Goal: Task Accomplishment & Management: Manage account settings

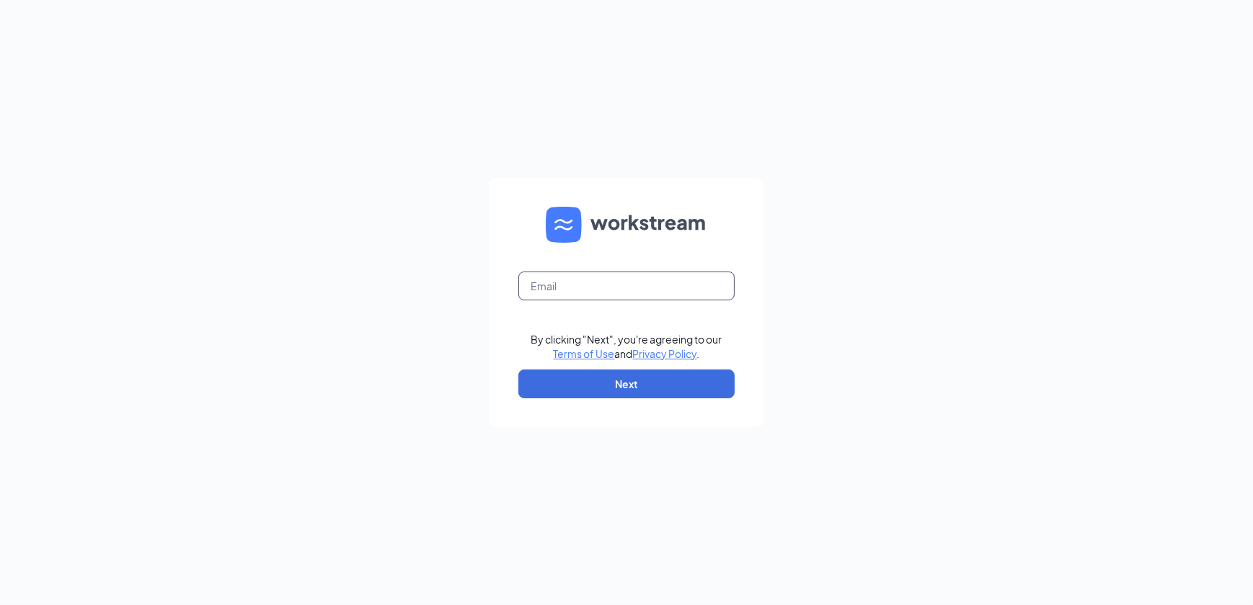
click at [577, 288] on input "text" at bounding box center [626, 286] width 216 height 29
type input "[EMAIL_ADDRESS][DOMAIN_NAME]"
click at [618, 383] on button "Next" at bounding box center [626, 384] width 216 height 29
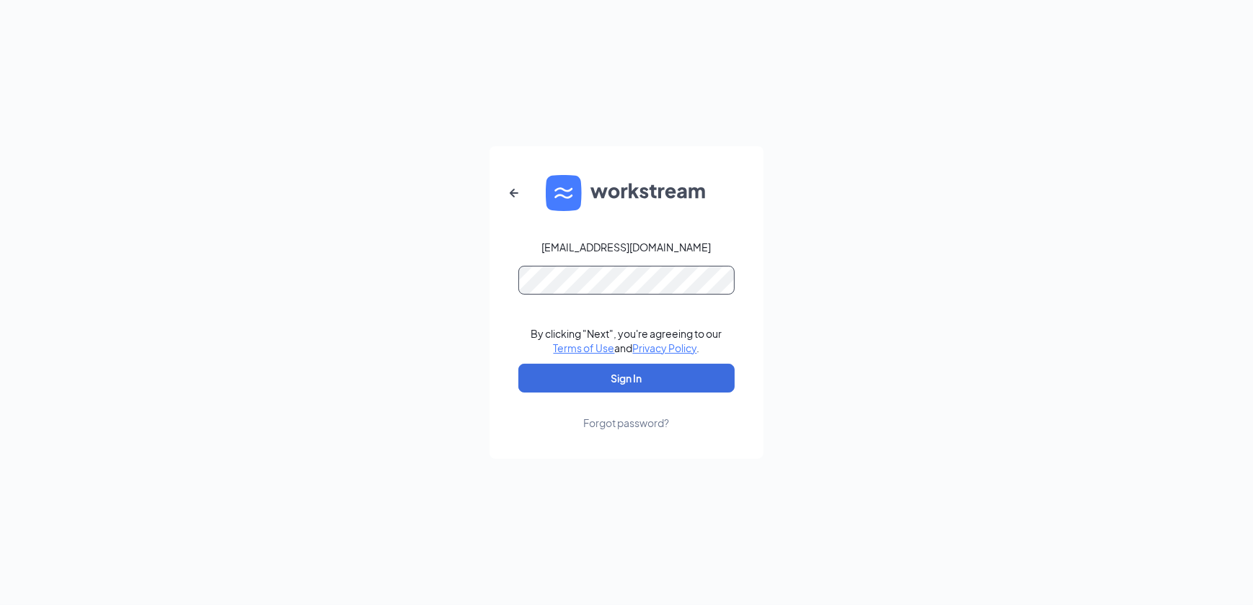
click at [518, 364] on button "Sign In" at bounding box center [626, 378] width 216 height 29
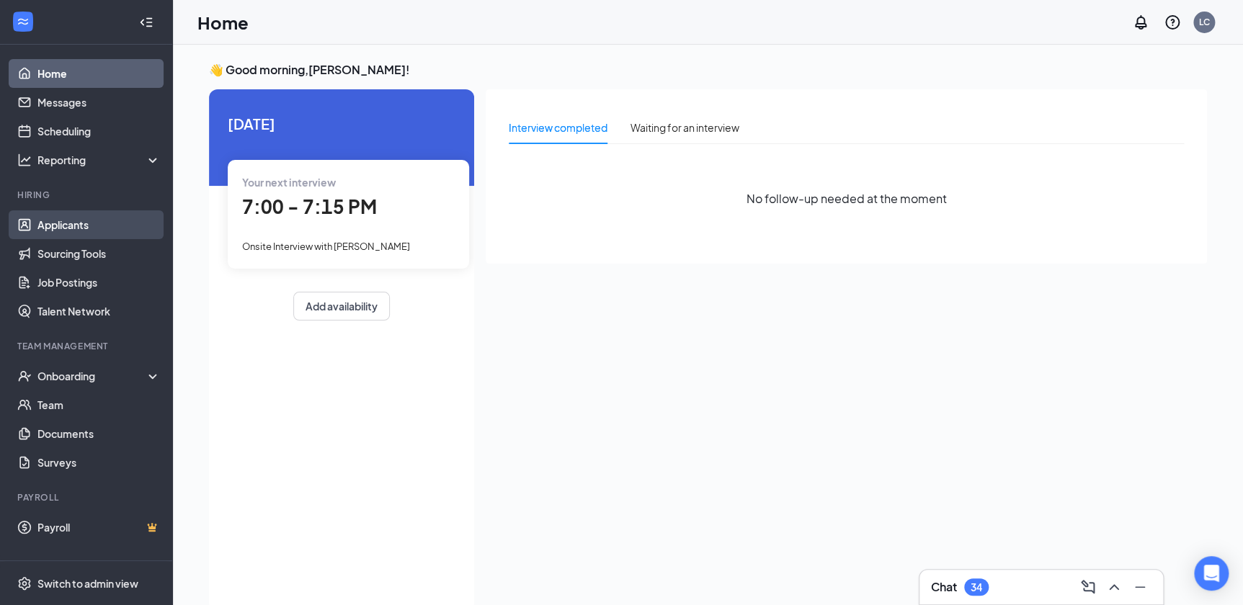
click at [62, 223] on link "Applicants" at bounding box center [98, 224] width 123 height 29
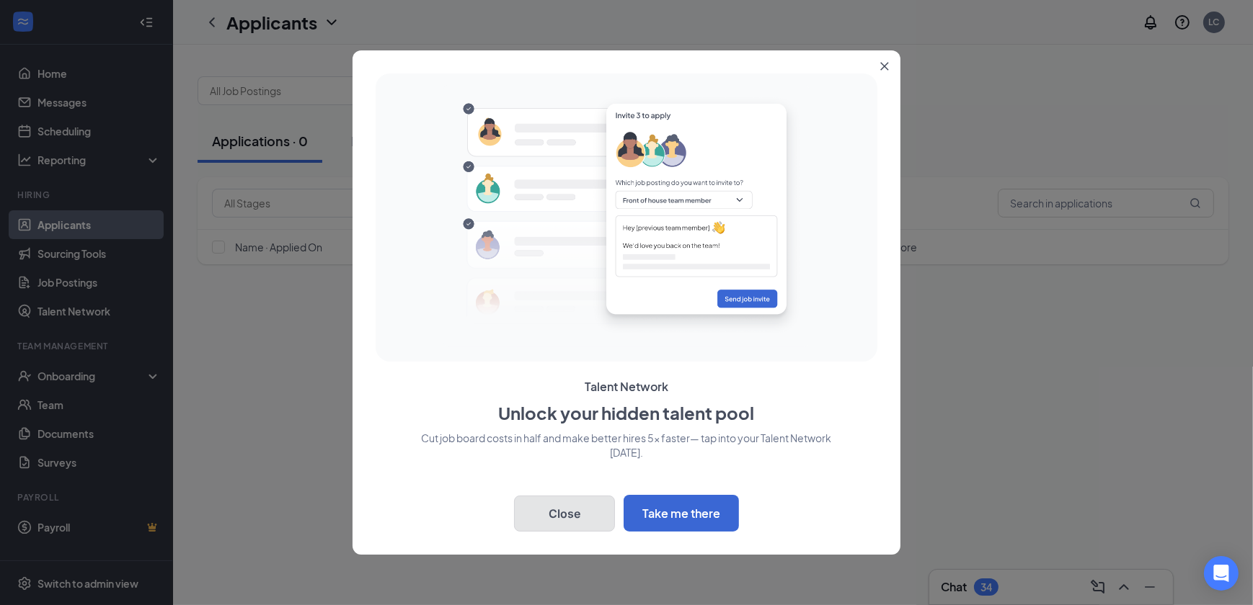
click at [551, 510] on button "Close" at bounding box center [564, 514] width 101 height 36
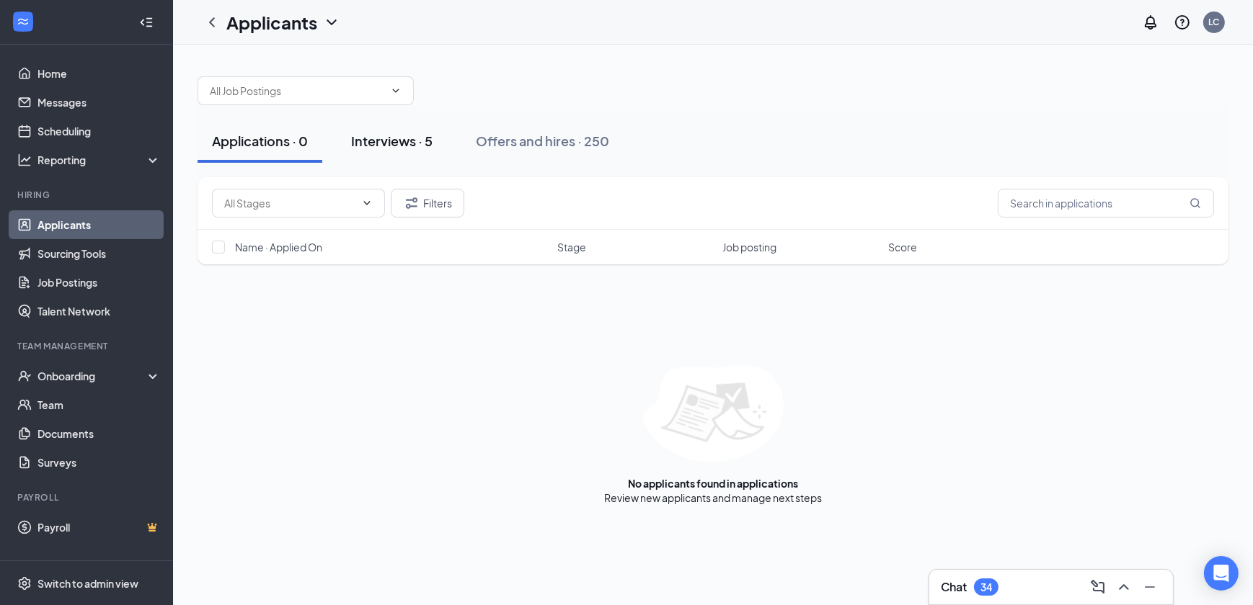
click at [404, 142] on div "Interviews · 5" at bounding box center [391, 141] width 81 height 18
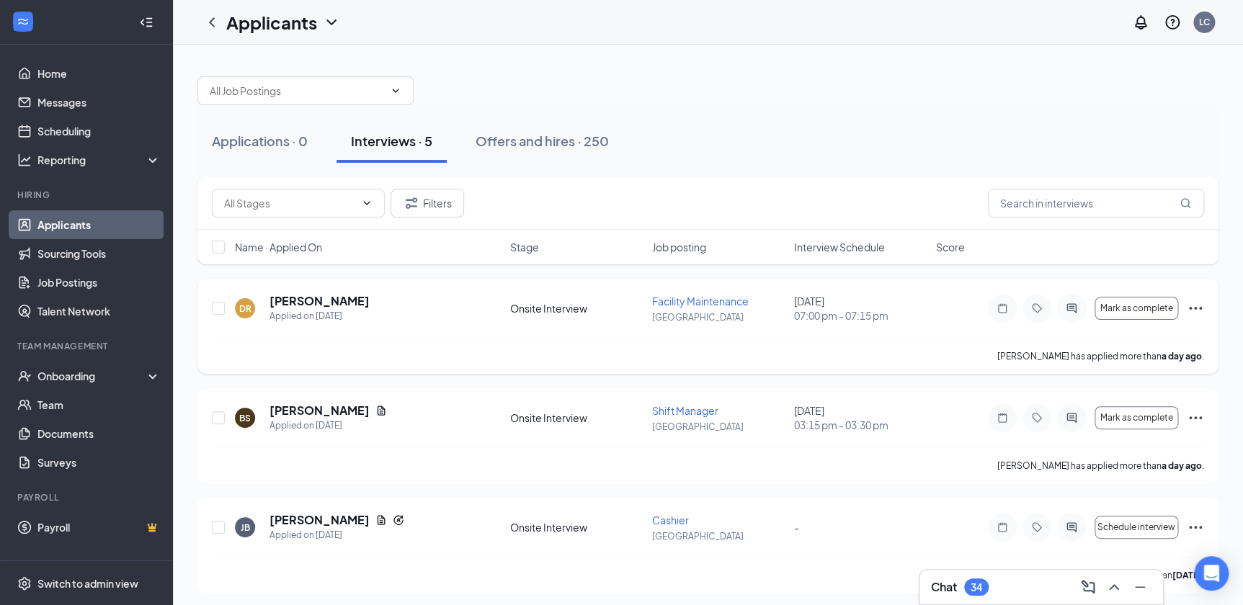
click at [1193, 303] on icon "Ellipses" at bounding box center [1195, 308] width 17 height 17
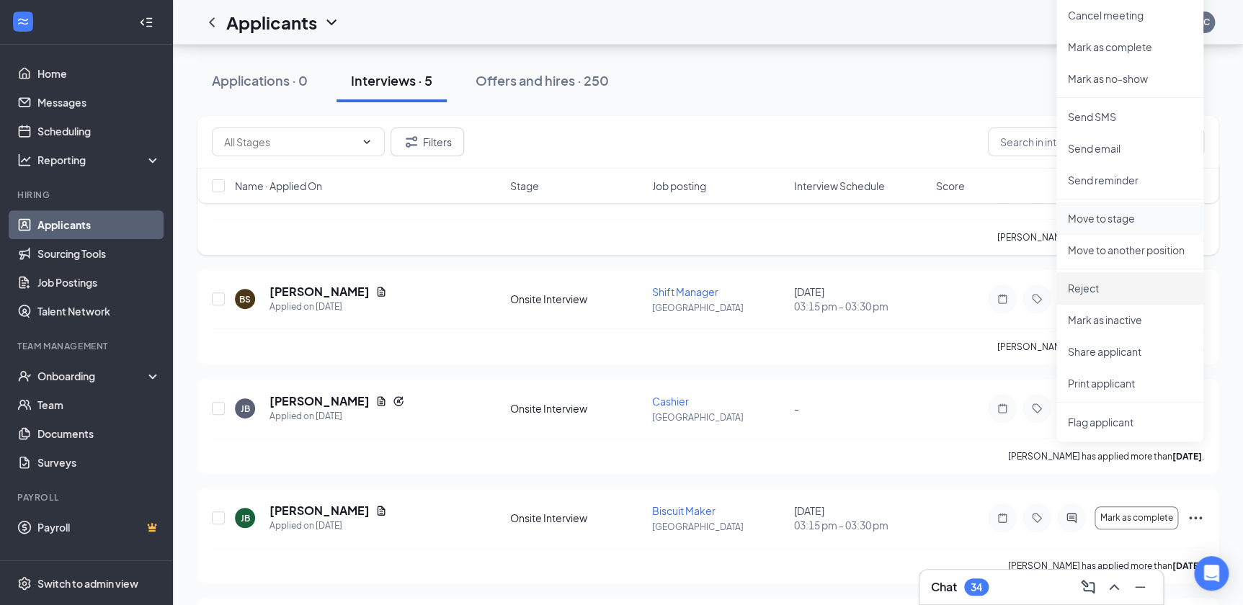
scroll to position [196, 0]
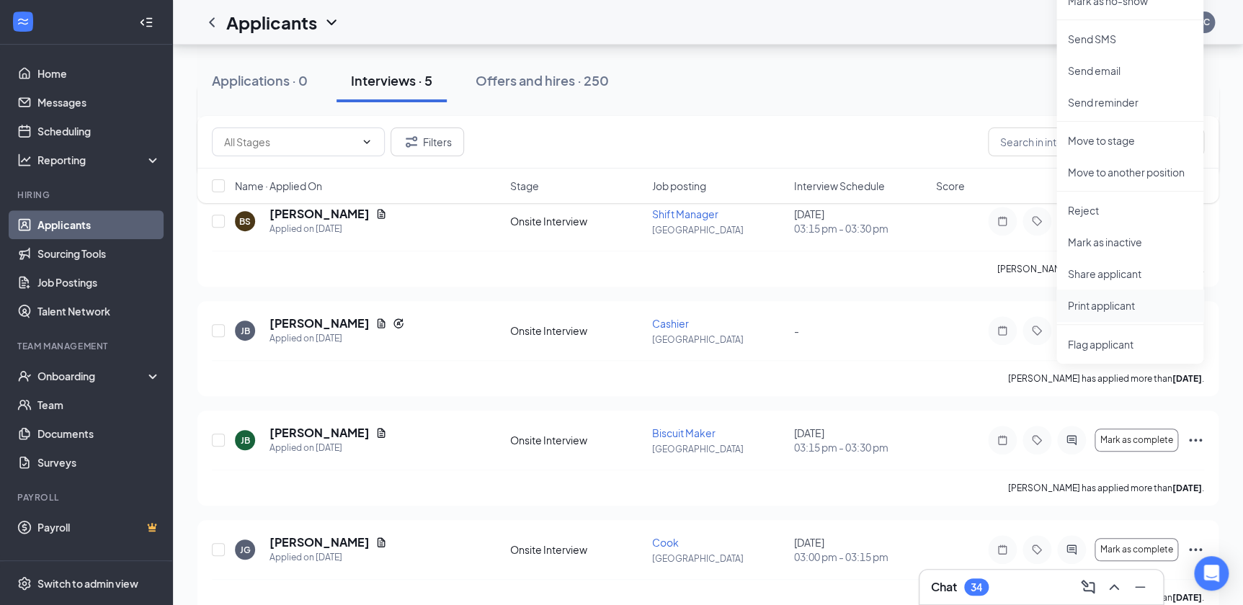
click at [1106, 306] on p "Print applicant" at bounding box center [1130, 305] width 124 height 14
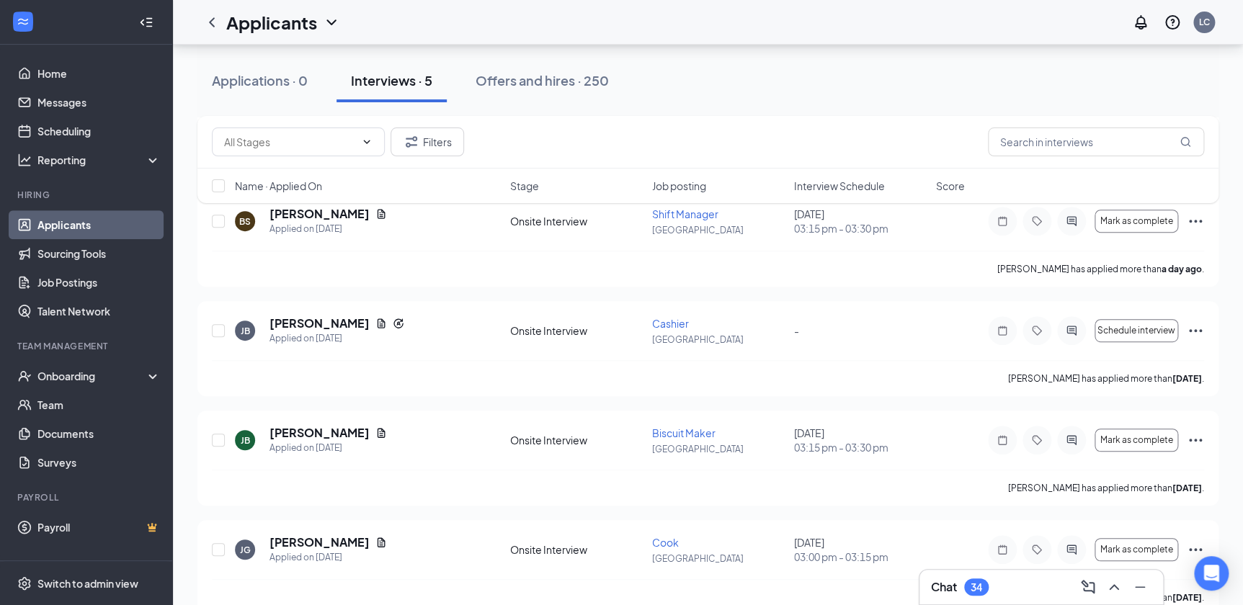
click at [964, 591] on div "Chat 34" at bounding box center [960, 587] width 58 height 17
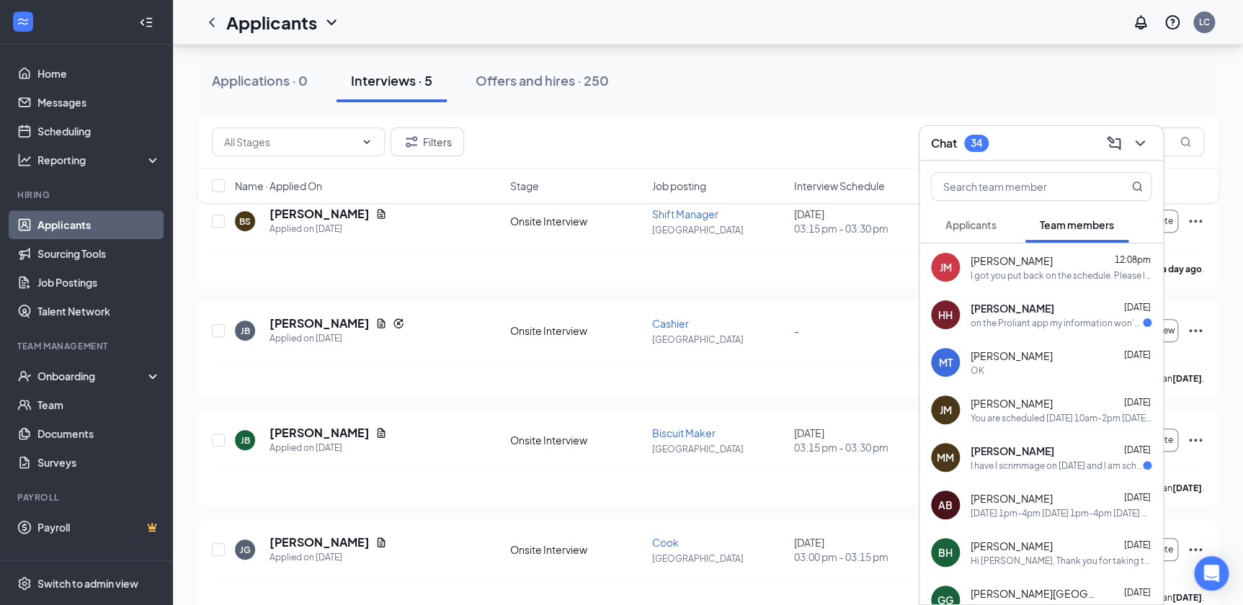
click at [1045, 266] on div "Jamie McGee 12:08pm" at bounding box center [1061, 261] width 181 height 14
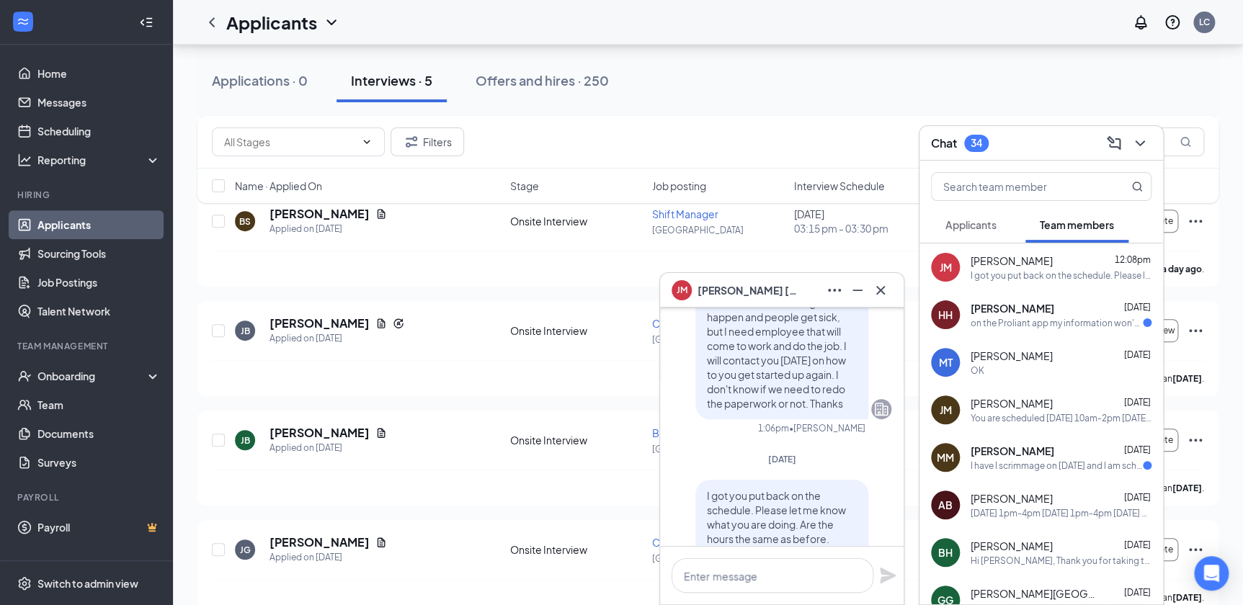
scroll to position [0, 0]
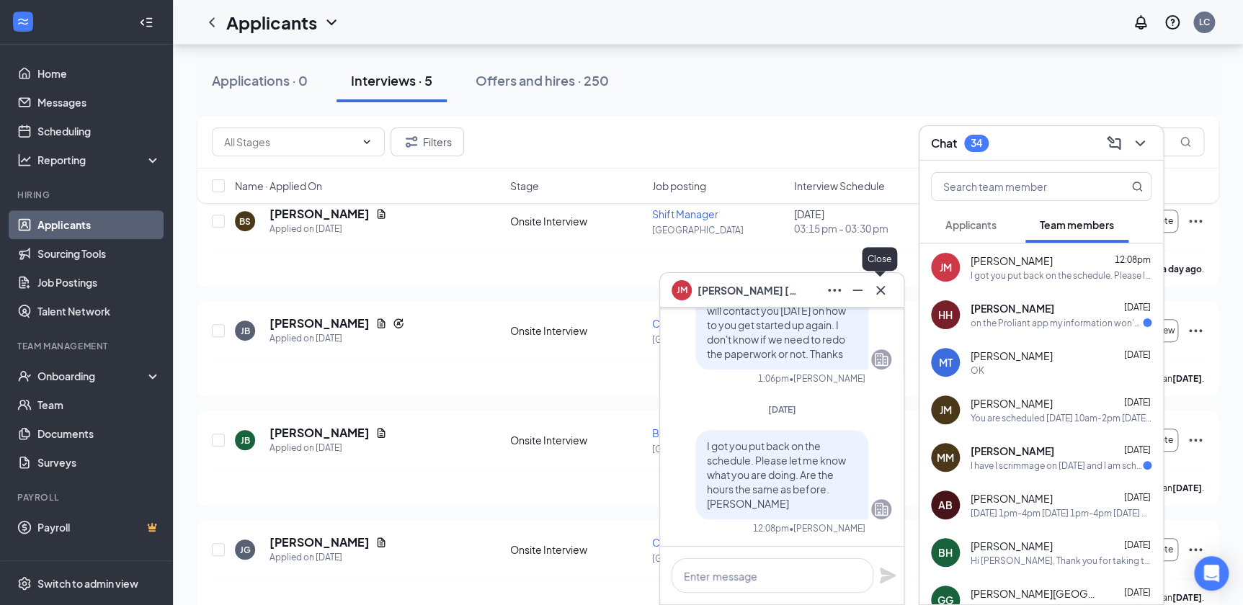
click at [876, 290] on icon "Cross" at bounding box center [880, 290] width 17 height 17
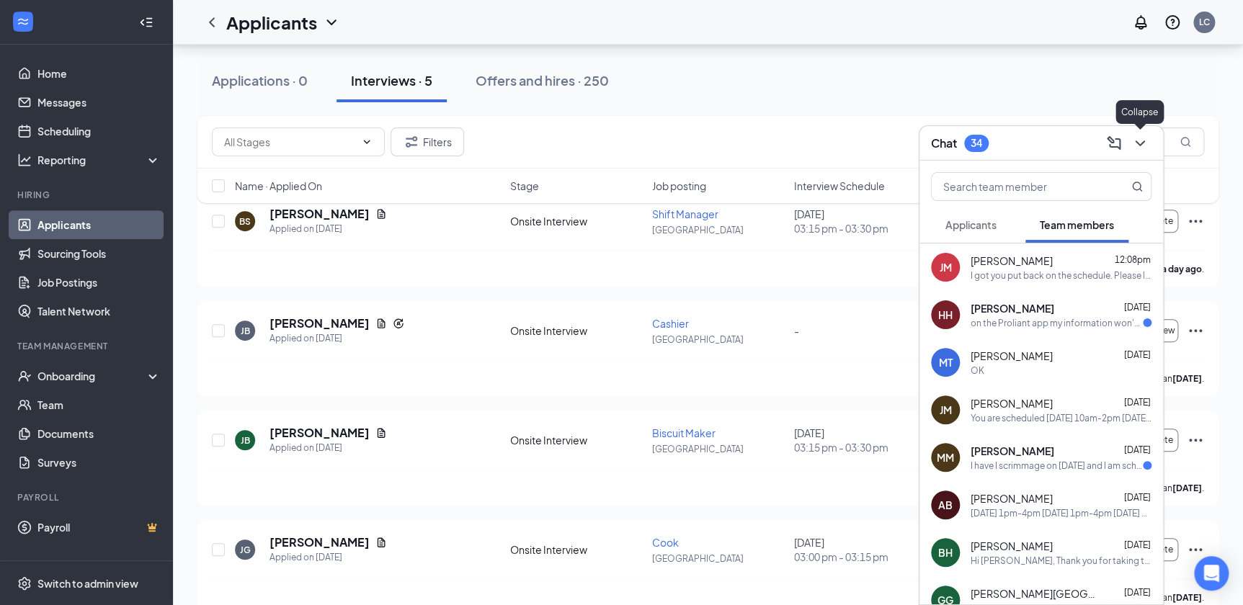
click at [1142, 140] on icon "ChevronDown" at bounding box center [1140, 143] width 17 height 17
